Goal: Information Seeking & Learning: Learn about a topic

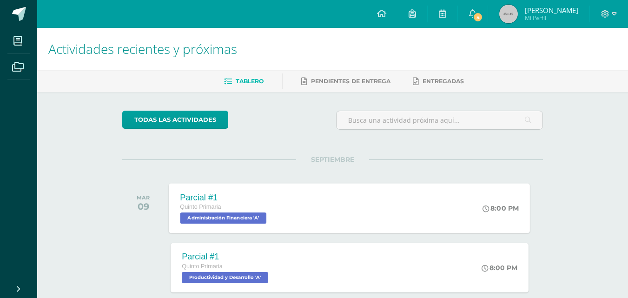
click at [363, 203] on div "Parcial #1 Quinto Primaria Administración Financiera 'A' 8:00 PM Parcial #1 Adm…" at bounding box center [349, 208] width 361 height 50
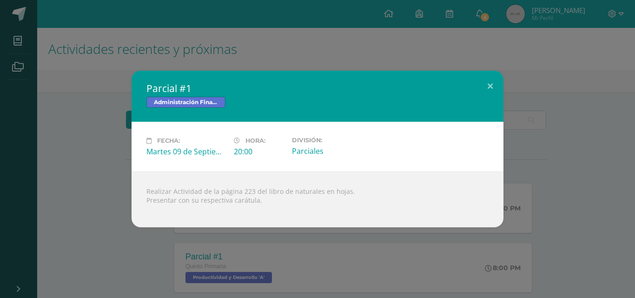
click at [547, 186] on div "Parcial #1 Administración Financiera Fecha: [DATE] Hora: 20:00 División:" at bounding box center [318, 149] width 628 height 157
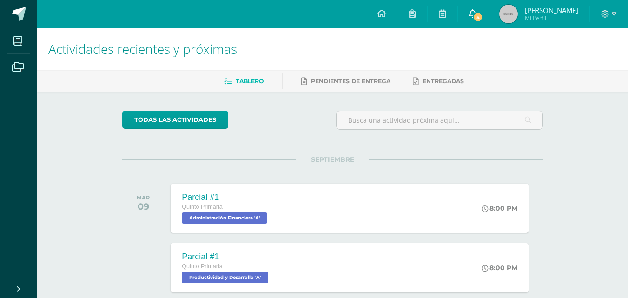
click at [488, 12] on link "4" at bounding box center [473, 14] width 30 height 28
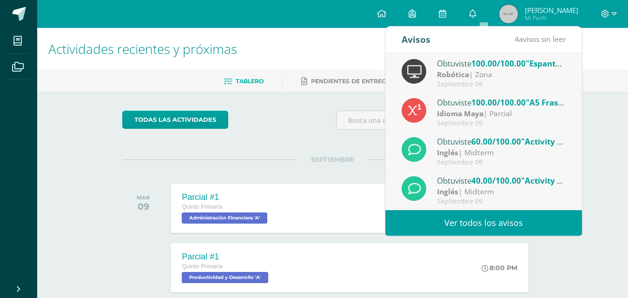
click at [478, 224] on link "Ver todos los avisos" at bounding box center [483, 223] width 197 height 26
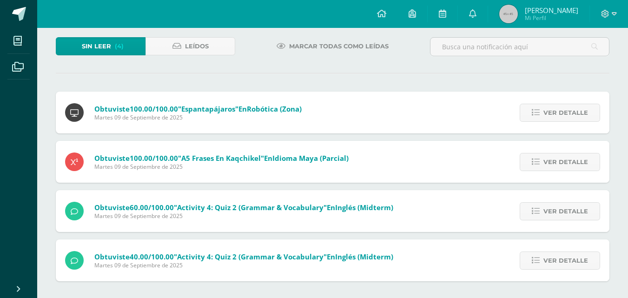
scroll to position [53, 0]
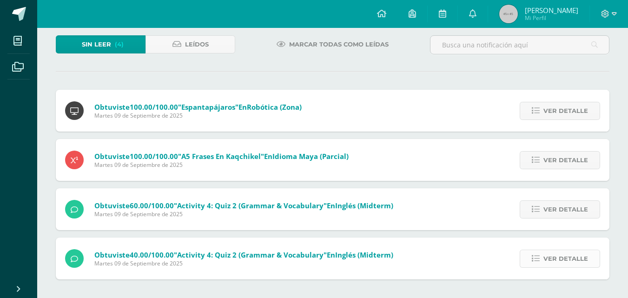
click at [553, 261] on span "Ver detalle" at bounding box center [565, 258] width 45 height 17
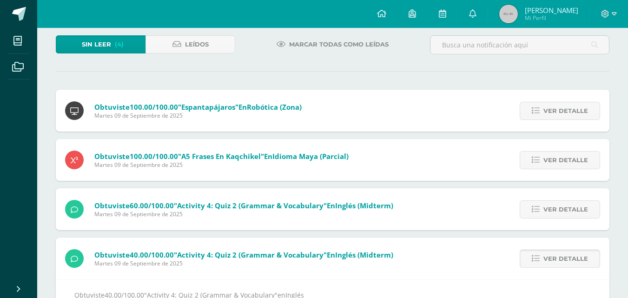
click at [553, 258] on span "Ver detalle" at bounding box center [565, 258] width 45 height 17
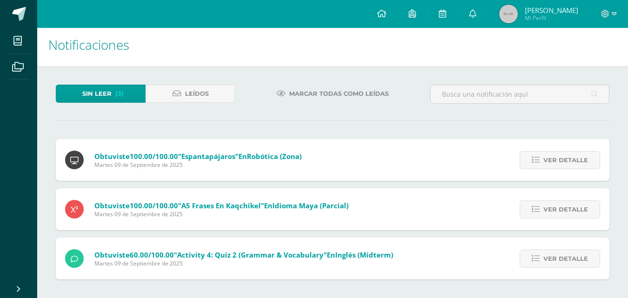
scroll to position [4, 0]
click at [553, 253] on span "Ver detalle" at bounding box center [565, 258] width 45 height 17
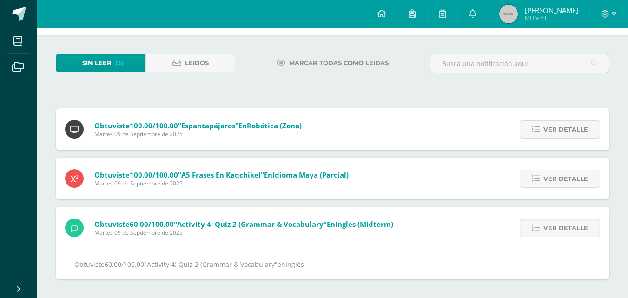
click at [559, 221] on span "Ver detalle" at bounding box center [565, 227] width 45 height 17
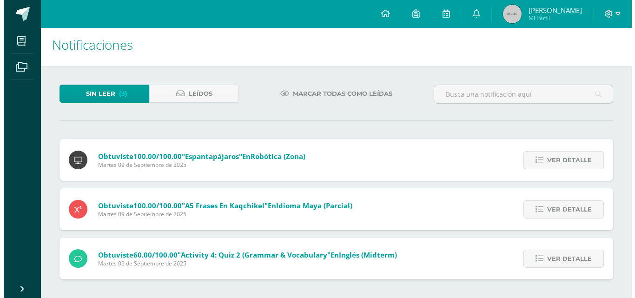
scroll to position [0, 0]
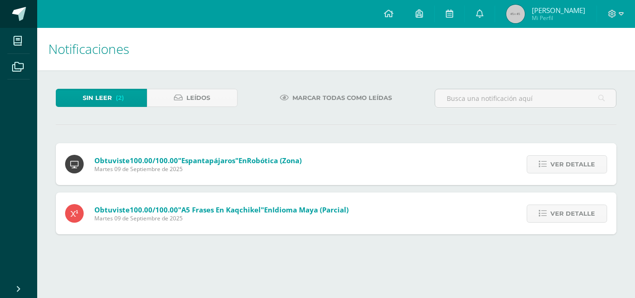
click at [15, 11] on span at bounding box center [19, 14] width 14 height 14
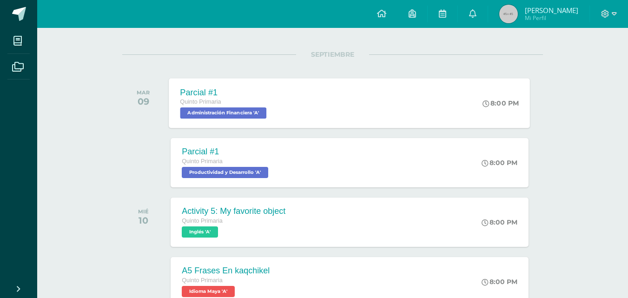
scroll to position [93, 0]
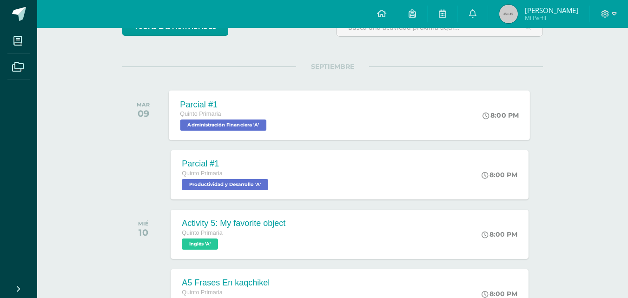
click at [322, 130] on div "Parcial #1 Quinto Primaria Administración Financiera 'A' 8:00 PM Parcial #1 Adm…" at bounding box center [349, 115] width 361 height 50
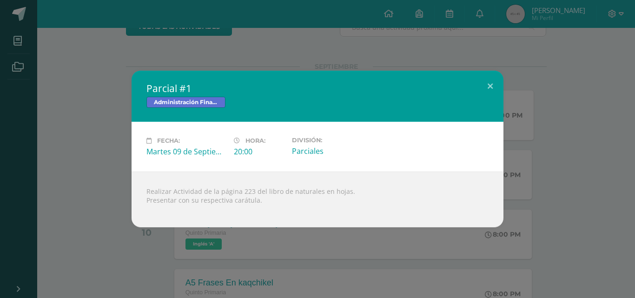
click at [92, 188] on div "Parcial #1 Administración Financiera Fecha: [DATE] Hora: 20:00 División:" at bounding box center [318, 149] width 628 height 157
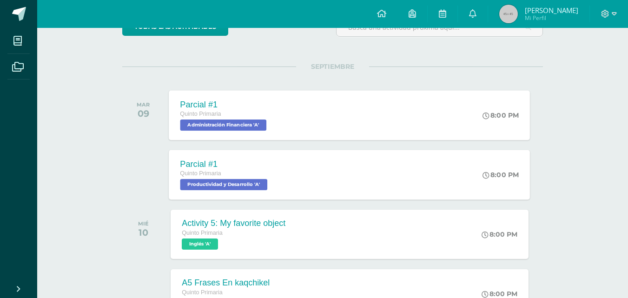
click at [275, 183] on div "Parcial #1 Quinto Primaria Productividad y Desarrollo 'A'" at bounding box center [225, 175] width 112 height 50
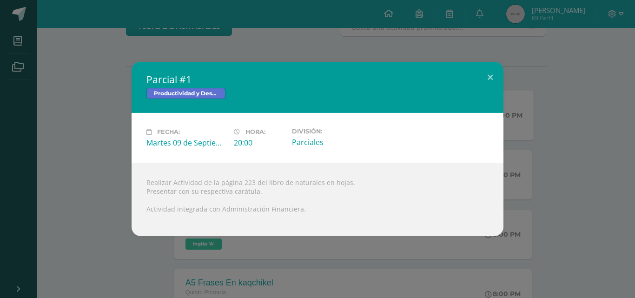
click at [72, 185] on div "Parcial #1 Productividad y Desarrollo Fecha: Martes 09 de Septiembre Hora: 20:0…" at bounding box center [318, 149] width 628 height 174
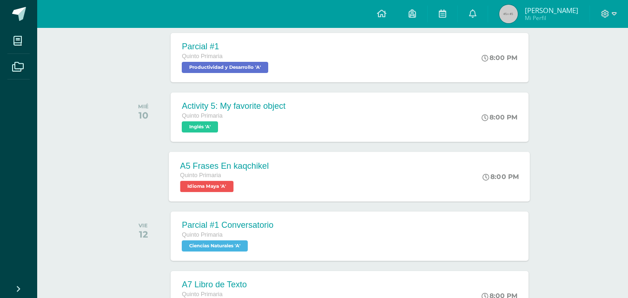
scroll to position [232, 0]
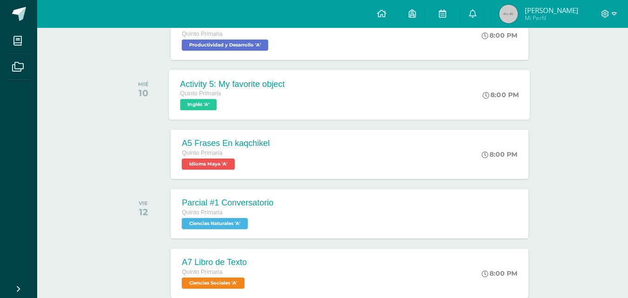
click at [360, 112] on div "Activity 5: My favorite object Quinto Primaria Inglés 'A' 8:00 PM Activity 5: M…" at bounding box center [349, 95] width 361 height 50
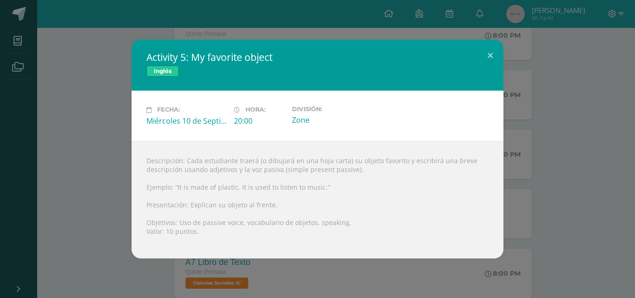
click at [89, 230] on div "Activity 5: My favorite object Inglés Fecha: Miércoles 10 de Septiembre Hora: 2…" at bounding box center [318, 149] width 628 height 218
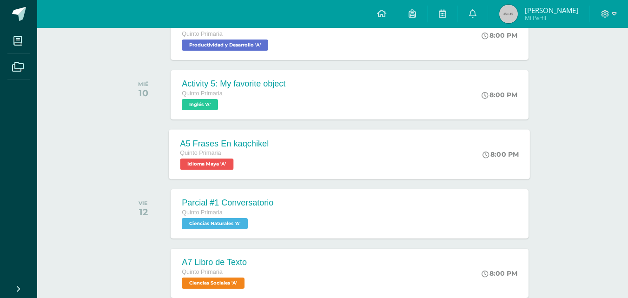
click at [300, 157] on div "A5 Frases En kaqchikel Quinto Primaria Idioma Maya 'A' 8:00 PM A5 Frases En kaq…" at bounding box center [349, 154] width 361 height 50
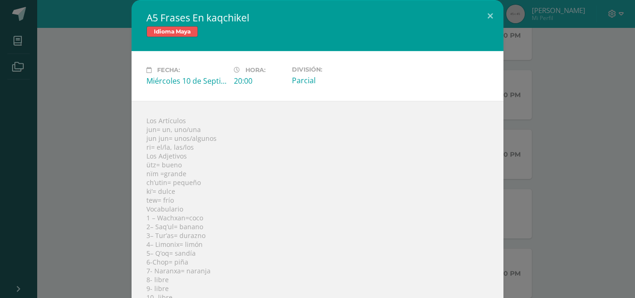
click at [68, 184] on div "A5 Frases En kaqchikel Idioma Maya Fecha: Miércoles 10 de Septiembre Hora: 20:0…" at bounding box center [318, 180] width 628 height 360
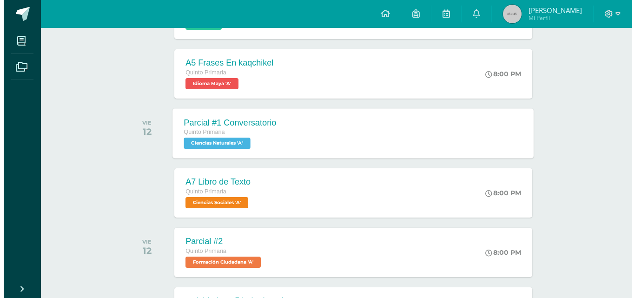
scroll to position [325, 0]
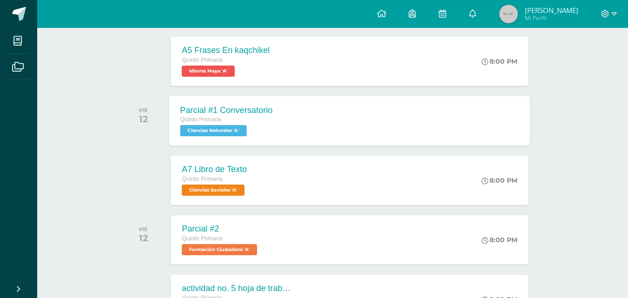
click at [320, 133] on div "Parcial #1 Conversatorio Quinto Primaria Ciencias Naturales 'A' Parcial #1 Conv…" at bounding box center [349, 121] width 361 height 50
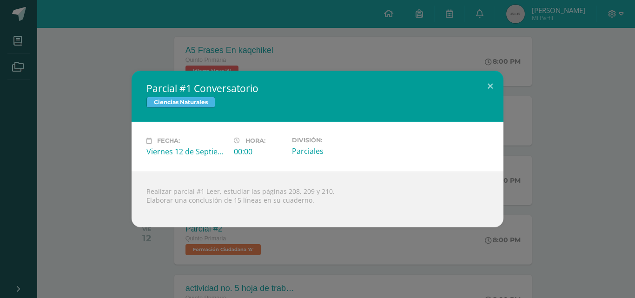
click at [118, 222] on div "Parcial #1 Conversatorio Ciencias Naturales Fecha: Viernes 12 de Septiembre Hor…" at bounding box center [318, 149] width 628 height 157
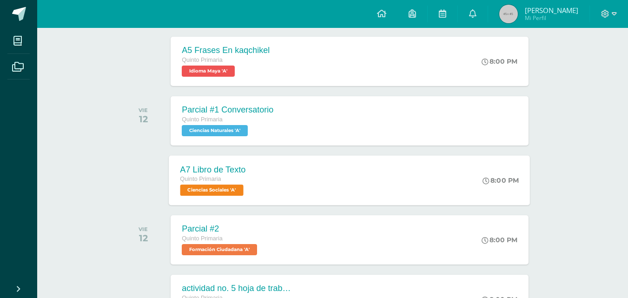
click at [272, 197] on div "A7 Libro de Texto Quinto Primaria Ciencias Sociales 'A' 8:00 PM A7 Libro de Tex…" at bounding box center [349, 180] width 361 height 50
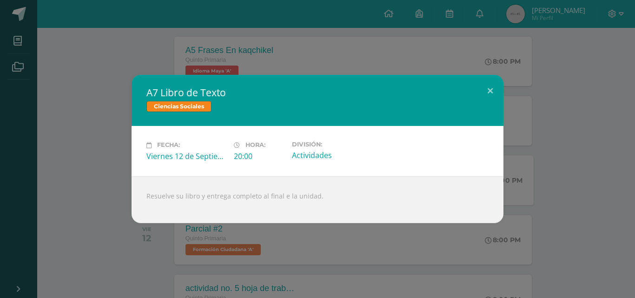
click at [83, 226] on div "A7 Libro de Texto Ciencias Sociales Fecha: Viernes 12 de Septiembre Hora: 20:00…" at bounding box center [317, 149] width 635 height 298
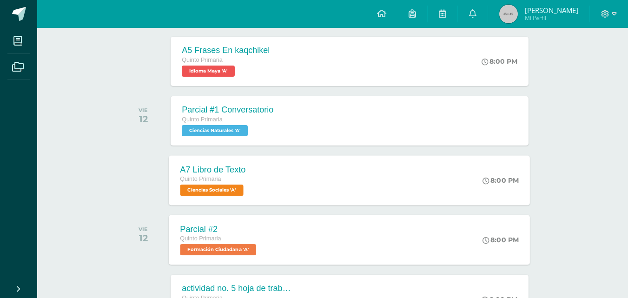
click at [266, 252] on div "Parcial #2 Quinto Primaria Formación Ciudadana 'A'" at bounding box center [219, 240] width 101 height 50
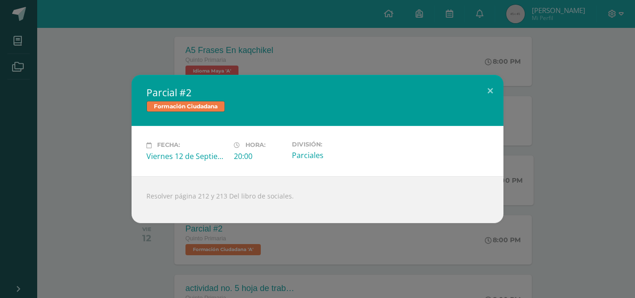
click at [121, 211] on div "Parcial #2 Formación Ciudadana Fecha: Viernes 12 de Septiembre Hora: 20:00 Divi…" at bounding box center [318, 149] width 628 height 148
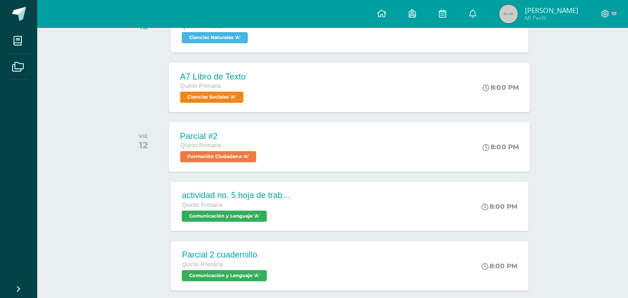
scroll to position [465, 0]
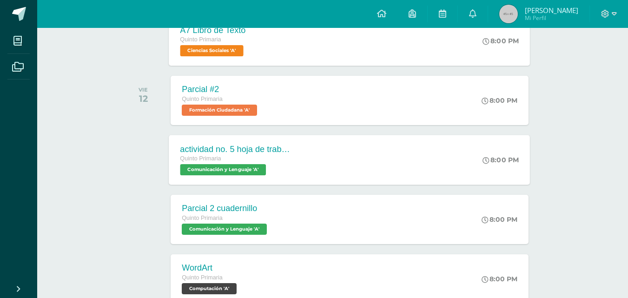
click at [295, 161] on div "actividad no. 5 hoja de trabajo Quinto Primaria Comunicación y Lenguaje 'A'" at bounding box center [236, 160] width 135 height 50
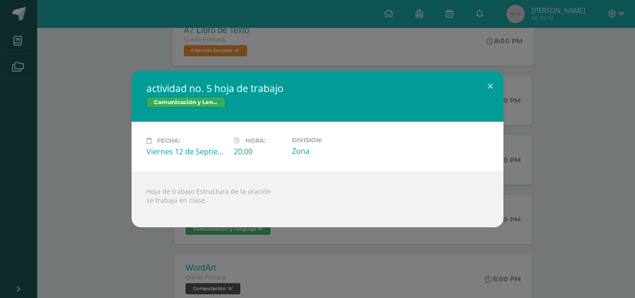
drag, startPoint x: 77, startPoint y: 202, endPoint x: 83, endPoint y: 200, distance: 6.7
click at [76, 202] on div "actividad no. 5 hoja de trabajo Comunicación y Lenguaje Fecha: Viernes 12 de Se…" at bounding box center [318, 149] width 628 height 157
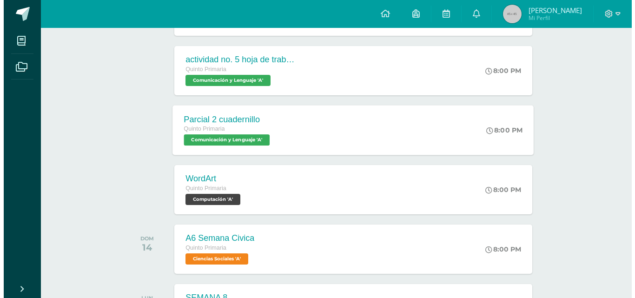
scroll to position [558, 0]
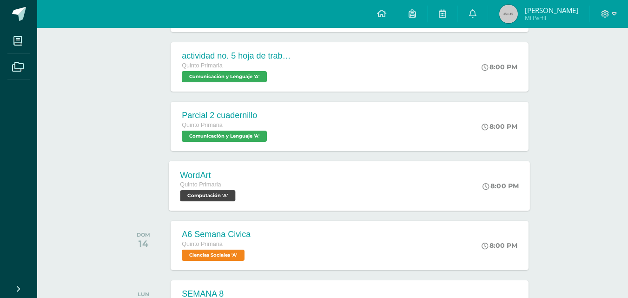
click at [301, 199] on div "WordArt Quinto Primaria Computación 'A' 8:00 PM WordArt Computación Cargando co…" at bounding box center [349, 186] width 361 height 50
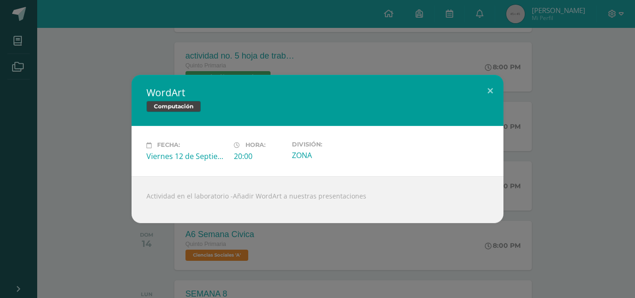
click at [68, 203] on div "WordArt Computación Fecha: Viernes 12 de Septiembre Hora: 20:00 División: ZONA" at bounding box center [318, 149] width 628 height 148
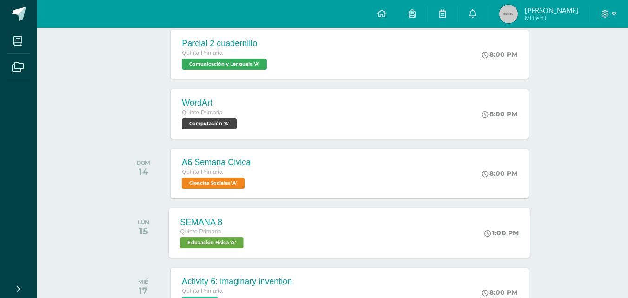
scroll to position [651, 0]
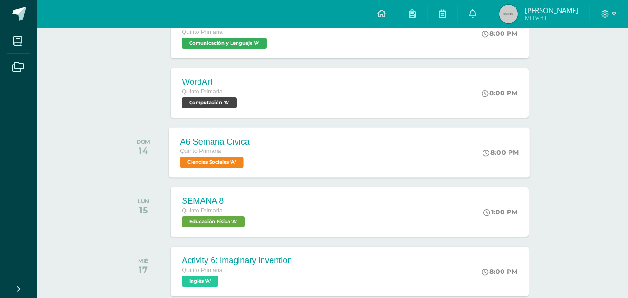
click at [284, 169] on div "A6 Semana Civica Quinto Primaria Ciencias Sociales 'A' 8:00 PM A6 Semana Civica…" at bounding box center [349, 152] width 361 height 50
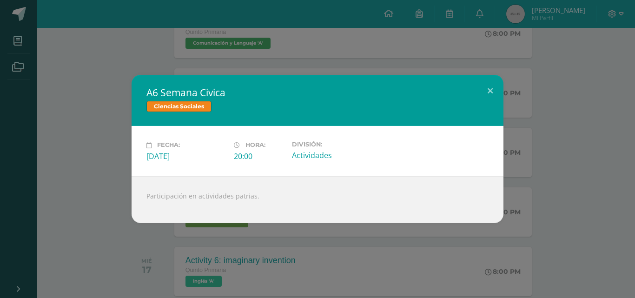
click at [96, 210] on div "A6 Semana Civica Ciencias Sociales Fecha: Domingo 14 de Septiembre Hora: 20:00 …" at bounding box center [318, 149] width 628 height 148
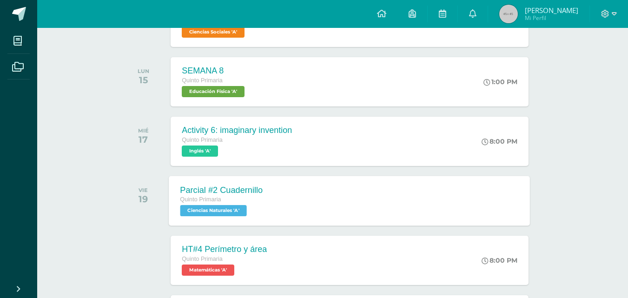
scroll to position [790, 0]
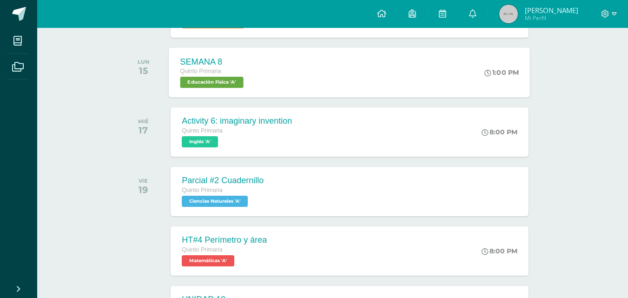
click at [295, 76] on div "SEMANA 8 Quinto Primaria Educación Física 'A' 1:00 PM SEMANA 8 Educación Física…" at bounding box center [349, 72] width 361 height 50
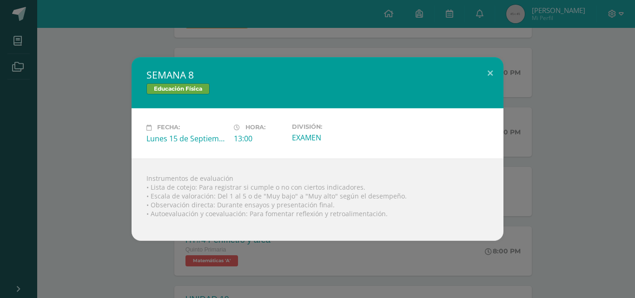
click at [84, 206] on div "SEMANA 8 Educación Física Fecha: Lunes 15 de Septiembre Hora: 13:00 División: E…" at bounding box center [318, 148] width 628 height 183
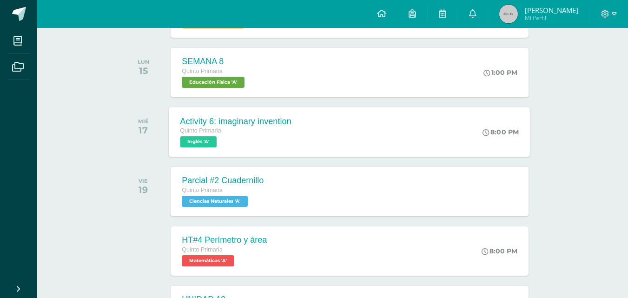
click at [268, 137] on div "Quinto Primaria Inglés 'A'" at bounding box center [235, 136] width 111 height 21
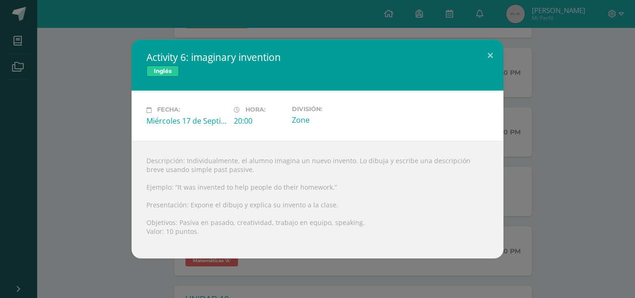
click at [88, 213] on div "Activity 6: imaginary invention Inglés Fecha: Miércoles 17 de Septiembre Hora: …" at bounding box center [318, 149] width 628 height 218
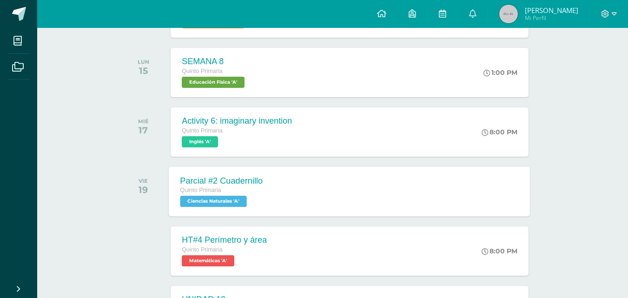
click at [255, 196] on div "Quinto Primaria Ciencias Naturales 'A'" at bounding box center [221, 195] width 83 height 21
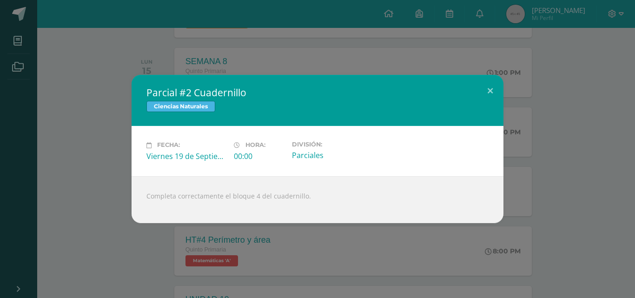
click at [72, 200] on div "Parcial #2 Cuadernillo Ciencias Naturales Fecha: Viernes 19 de Septiembre Hora:…" at bounding box center [318, 149] width 628 height 148
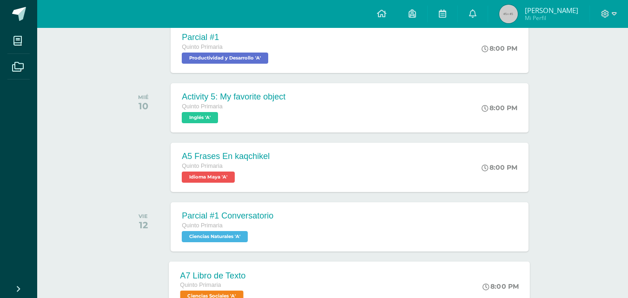
scroll to position [232, 0]
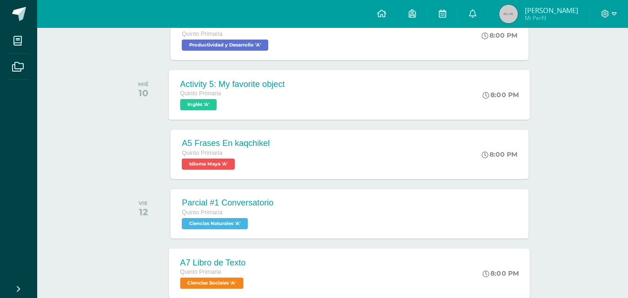
click at [317, 103] on div "Activity 5: My favorite object Quinto Primaria Inglés 'A' 8:00 PM Activity 5: M…" at bounding box center [349, 95] width 361 height 50
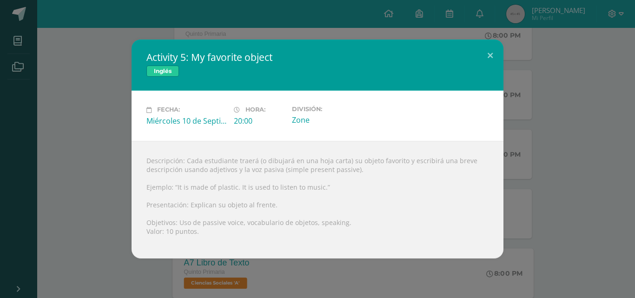
drag, startPoint x: 352, startPoint y: 169, endPoint x: 281, endPoint y: 173, distance: 71.2
click at [281, 173] on div "Descripción: Cada estudiante traerá (o dibujará en una hoja carta) su objeto fa…" at bounding box center [318, 200] width 372 height 118
copy div "(simple present passive"
click at [493, 52] on button at bounding box center [490, 56] width 26 height 32
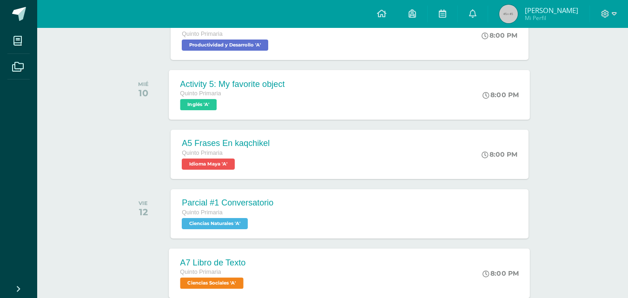
click at [296, 99] on div "Activity 5: My favorite object Quinto Primaria Inglés 'A'" at bounding box center [232, 95] width 127 height 50
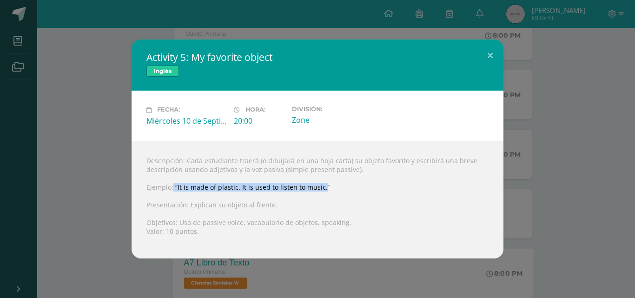
drag, startPoint x: 322, startPoint y: 185, endPoint x: 173, endPoint y: 191, distance: 148.9
click at [173, 191] on div "Descripción: Cada estudiante traerá (o dibujará en una hoja carta) su objeto fa…" at bounding box center [318, 200] width 372 height 118
copy div "“It is made of plastic. It is used to listen to music."
click at [277, 207] on div "Descripción: Cada estudiante traerá (o dibujará en una hoja carta) su objeto fa…" at bounding box center [318, 200] width 372 height 118
drag, startPoint x: 354, startPoint y: 167, endPoint x: 281, endPoint y: 167, distance: 72.5
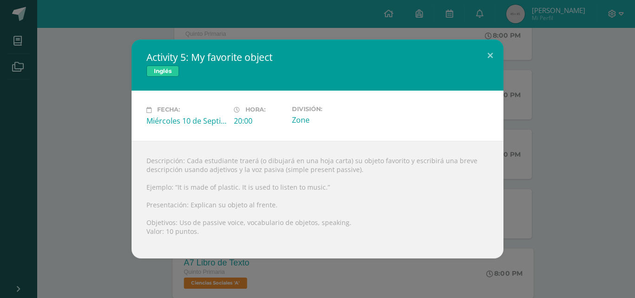
click at [281, 167] on div "Descripción: Cada estudiante traerá (o dibujará en una hoja carta) su objeto fa…" at bounding box center [318, 200] width 372 height 118
copy div "(simple present passive)"
drag, startPoint x: 320, startPoint y: 187, endPoint x: 174, endPoint y: 186, distance: 146.0
click at [174, 186] on div "Descripción: Cada estudiante traerá (o dibujará en una hoja carta) su objeto fa…" at bounding box center [318, 200] width 372 height 118
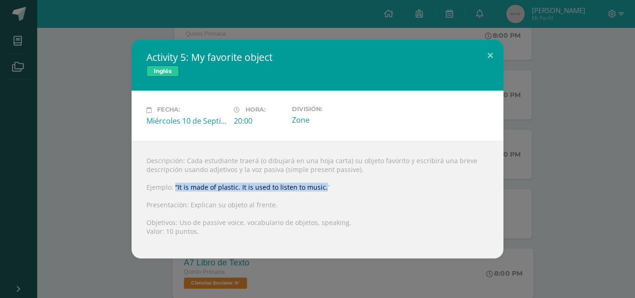
copy div "“It is made of plastic. It is used to listen to music."
drag, startPoint x: 468, startPoint y: 69, endPoint x: 469, endPoint y: 119, distance: 49.7
drag, startPoint x: 469, startPoint y: 119, endPoint x: 492, endPoint y: 60, distance: 63.4
click at [492, 60] on button at bounding box center [490, 56] width 26 height 32
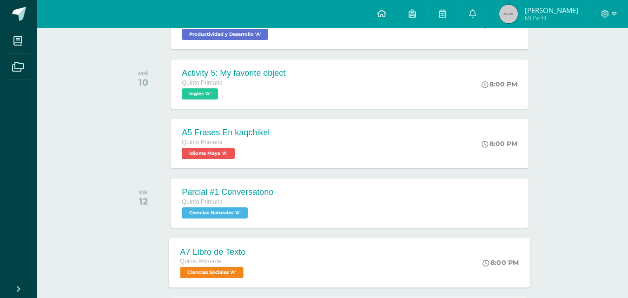
scroll to position [186, 0]
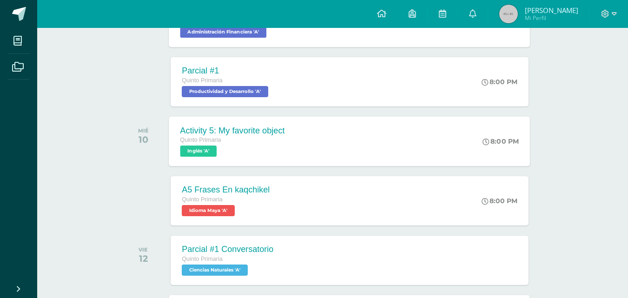
click at [324, 147] on div "Activity 5: My favorite object Quinto Primaria Inglés 'A' 8:00 PM Activity 5: M…" at bounding box center [349, 141] width 361 height 50
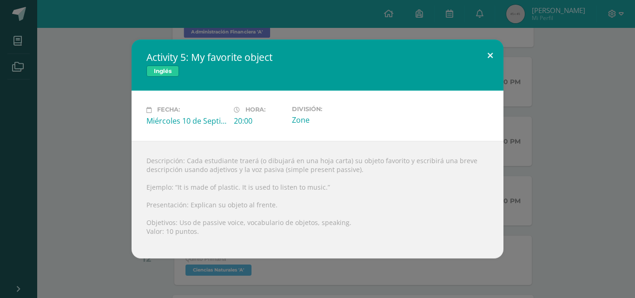
click at [490, 57] on button at bounding box center [490, 56] width 26 height 32
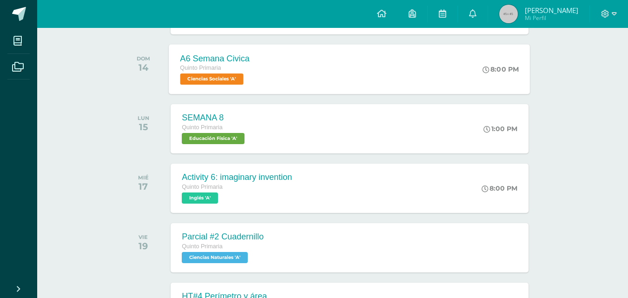
scroll to position [744, 0]
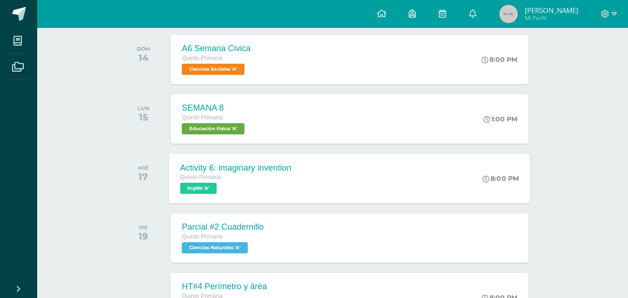
click at [287, 186] on div "Quinto Primaria Inglés 'A'" at bounding box center [235, 182] width 111 height 21
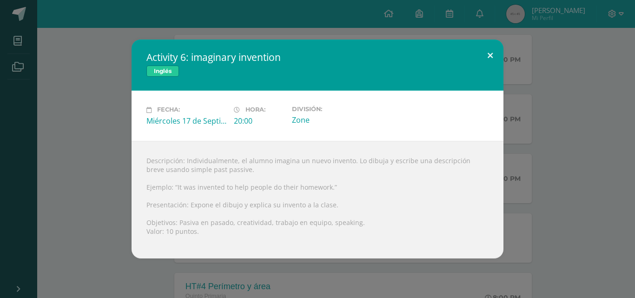
click at [493, 49] on button at bounding box center [490, 56] width 26 height 32
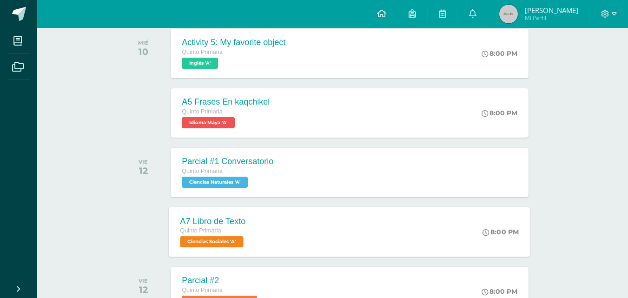
scroll to position [267, 0]
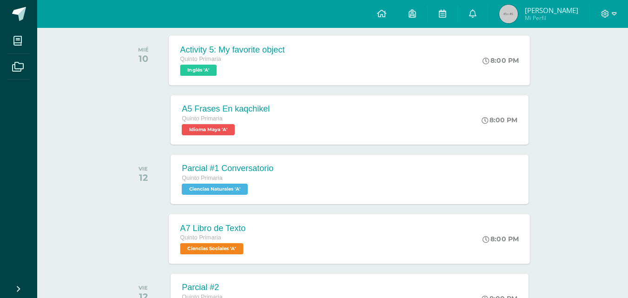
click at [235, 63] on div "Quinto Primaria" at bounding box center [232, 59] width 105 height 10
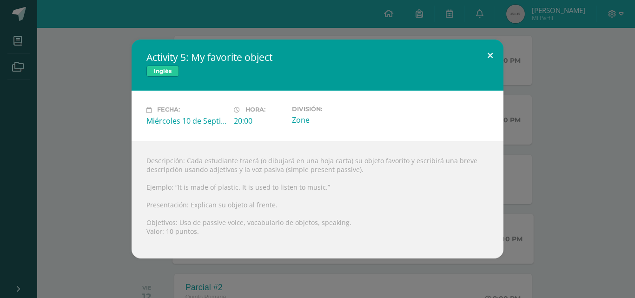
click at [487, 56] on button at bounding box center [490, 56] width 26 height 32
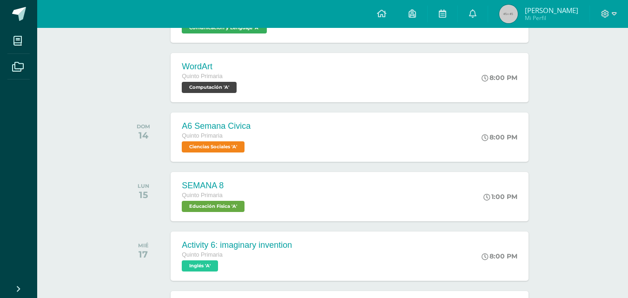
scroll to position [685, 0]
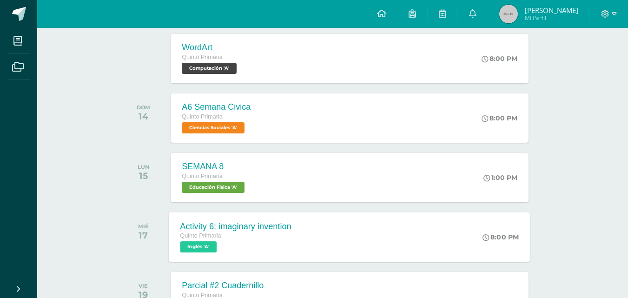
click at [273, 235] on div "Quinto Primaria" at bounding box center [235, 236] width 111 height 10
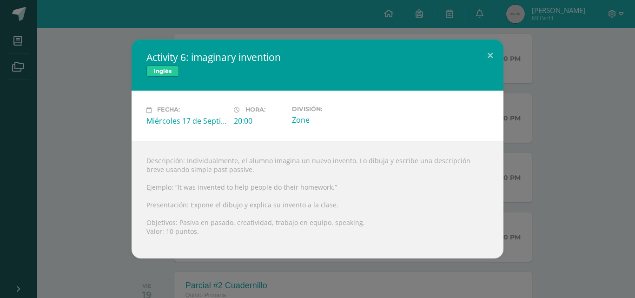
click at [552, 56] on div "Activity 6: imaginary invention Inglés Fecha: Miércoles 17 de Septiembre Hora: …" at bounding box center [318, 149] width 628 height 218
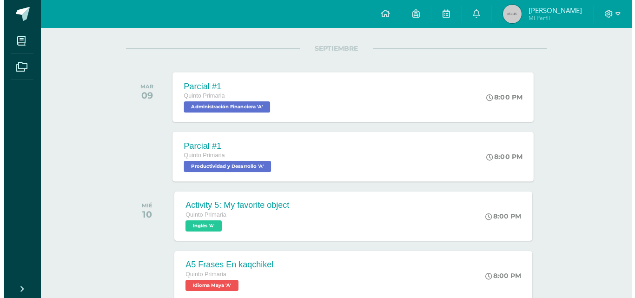
scroll to position [127, 0]
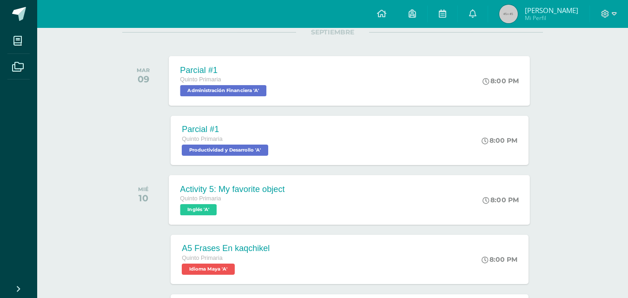
click at [454, 205] on div "Activity 5: My favorite object Quinto Primaria Inglés 'A' 8:00 PM Activity 5: M…" at bounding box center [349, 200] width 361 height 50
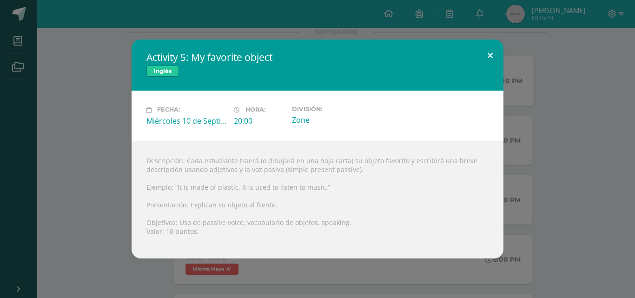
click at [494, 53] on button at bounding box center [490, 56] width 26 height 32
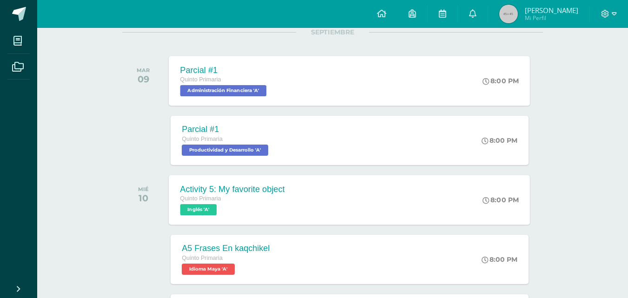
click at [264, 200] on div "Quinto Primaria" at bounding box center [232, 199] width 105 height 10
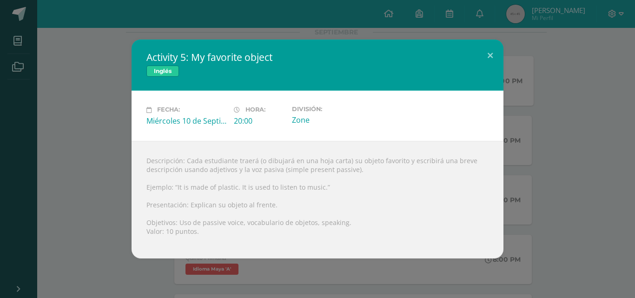
drag, startPoint x: 354, startPoint y: 171, endPoint x: 281, endPoint y: 166, distance: 73.1
click at [281, 166] on div "Descripción: Cada estudiante traerá (o dibujará en una hoja carta) su objeto fa…" at bounding box center [318, 200] width 372 height 118
copy div "(simple present passive)"
